Goal: Task Accomplishment & Management: Use online tool/utility

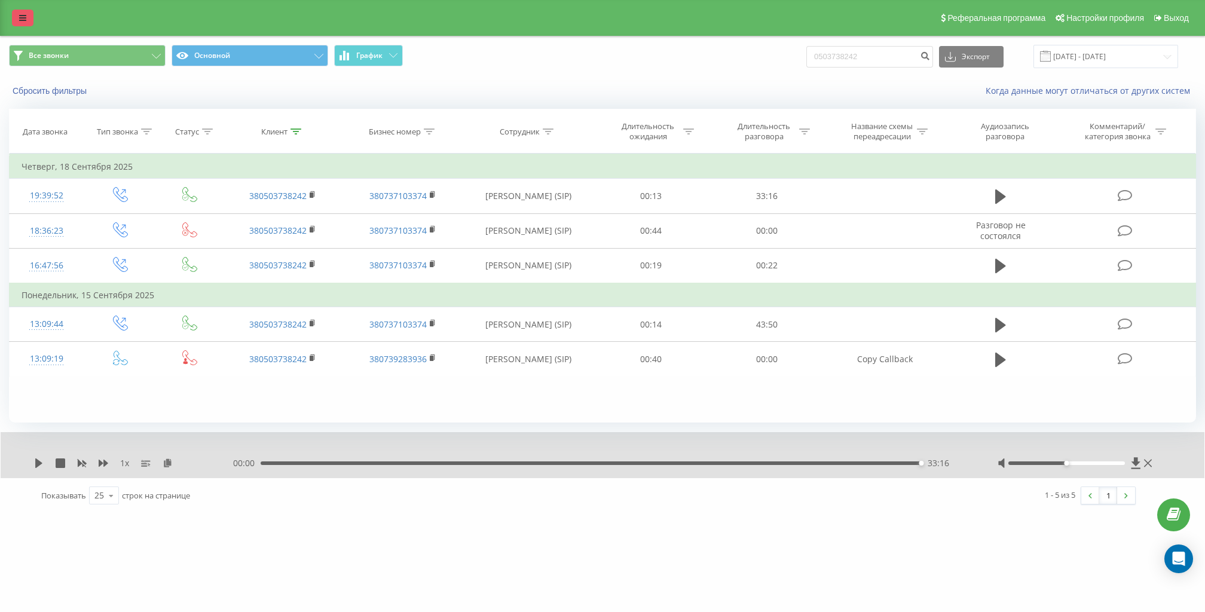
click at [19, 17] on icon at bounding box center [22, 18] width 7 height 8
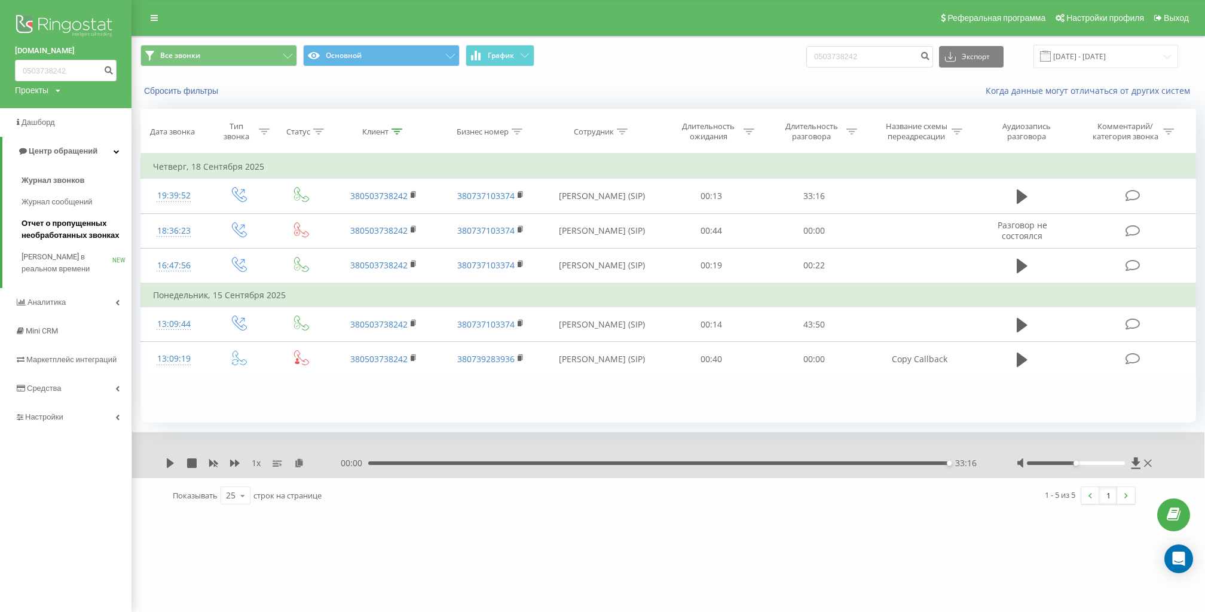
click at [103, 238] on span "Отчет о пропущенных необработанных звонках" at bounding box center [74, 230] width 104 height 24
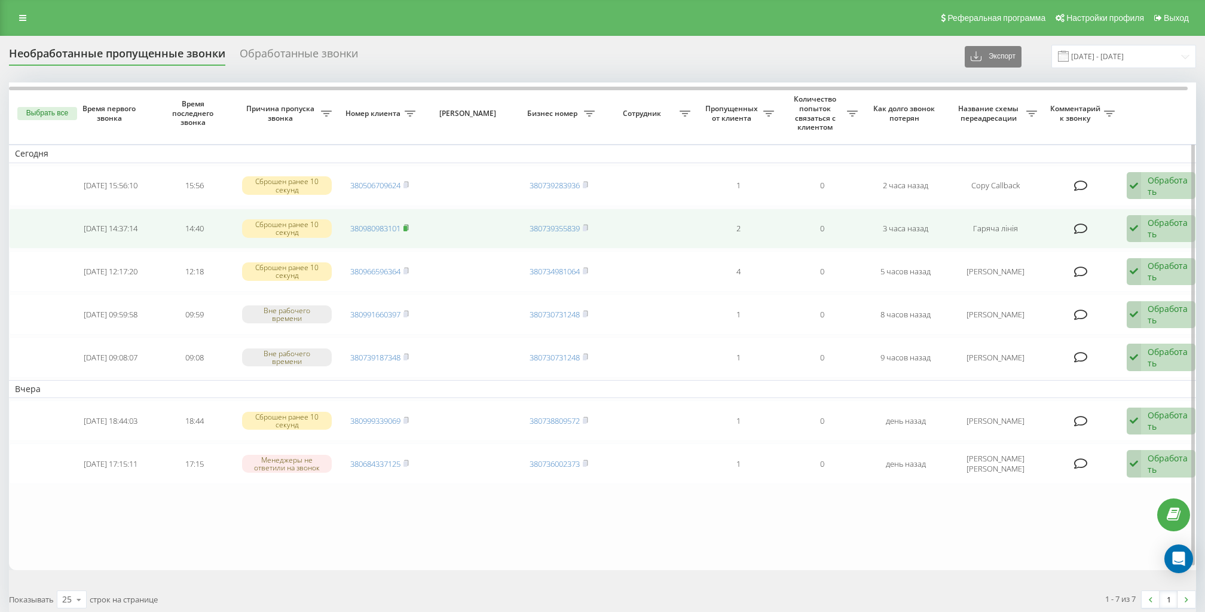
click at [405, 226] on rect at bounding box center [405, 228] width 4 height 5
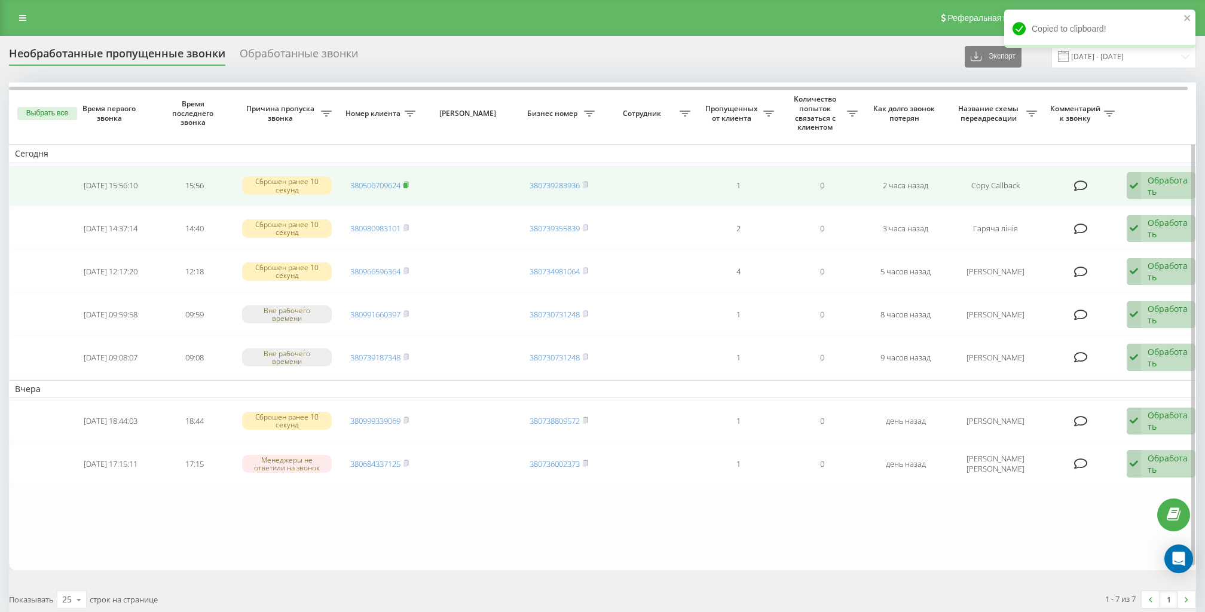
click at [409, 183] on icon at bounding box center [405, 184] width 5 height 7
click at [1147, 176] on div "Обработать Не удалось связаться Связался с клиентом с помощью другого канала Кл…" at bounding box center [1161, 185] width 69 height 27
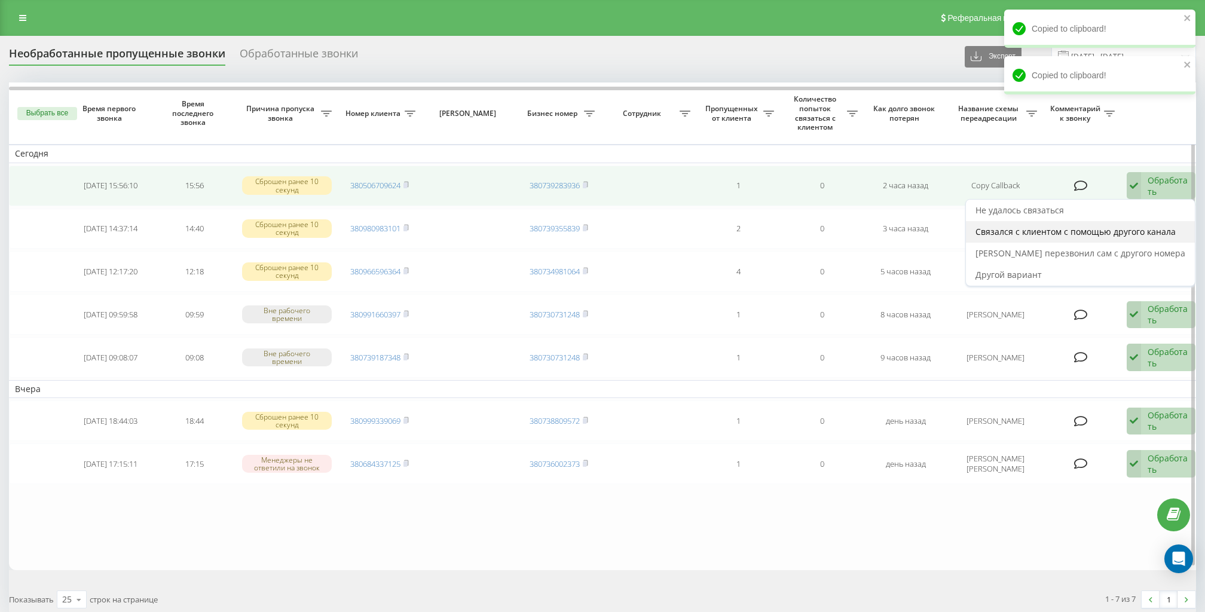
click at [1138, 224] on div "Связался с клиентом с помощью другого канала" at bounding box center [1080, 232] width 229 height 22
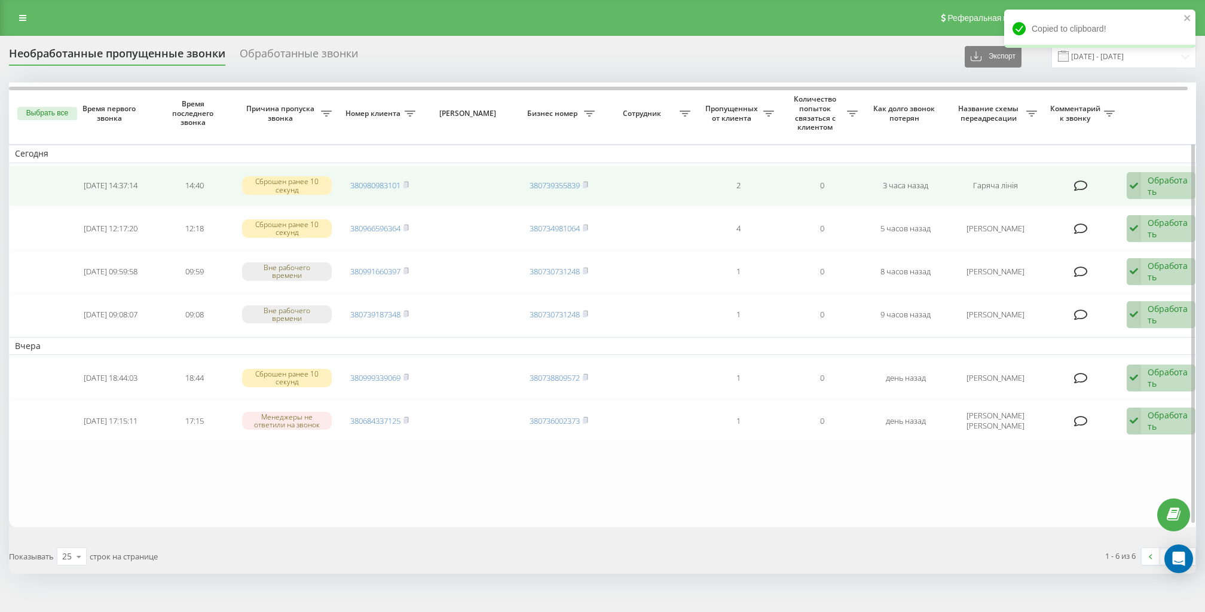
click at [1152, 184] on div "Обработать" at bounding box center [1167, 186] width 41 height 23
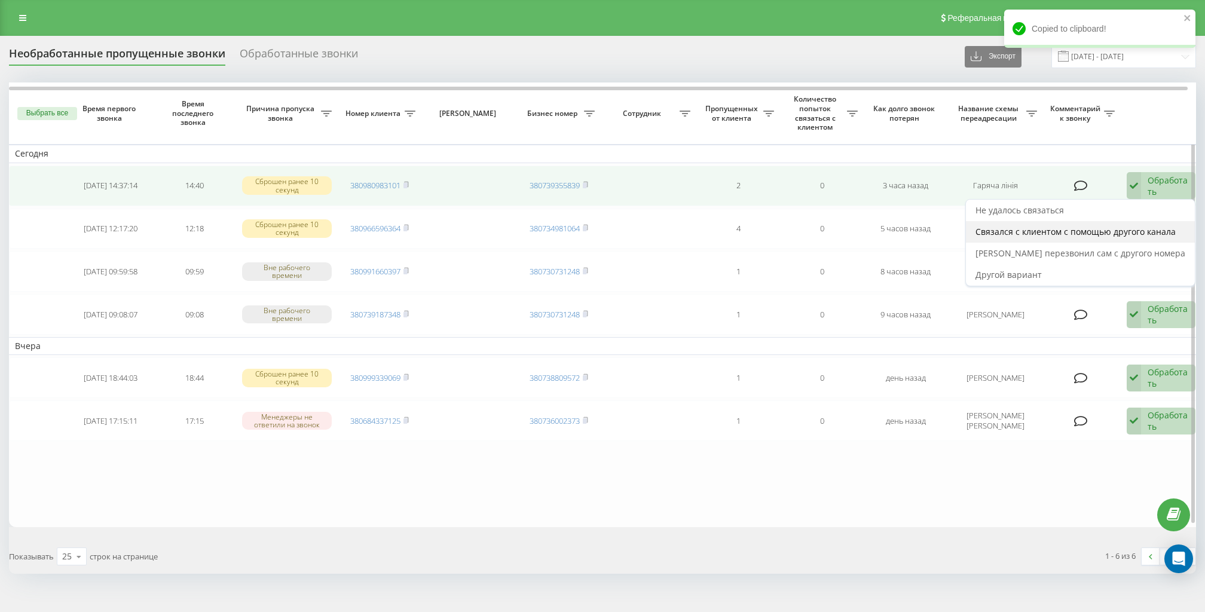
click at [1126, 231] on span "Связался с клиентом с помощью другого канала" at bounding box center [1075, 231] width 200 height 11
